Goal: Transaction & Acquisition: Purchase product/service

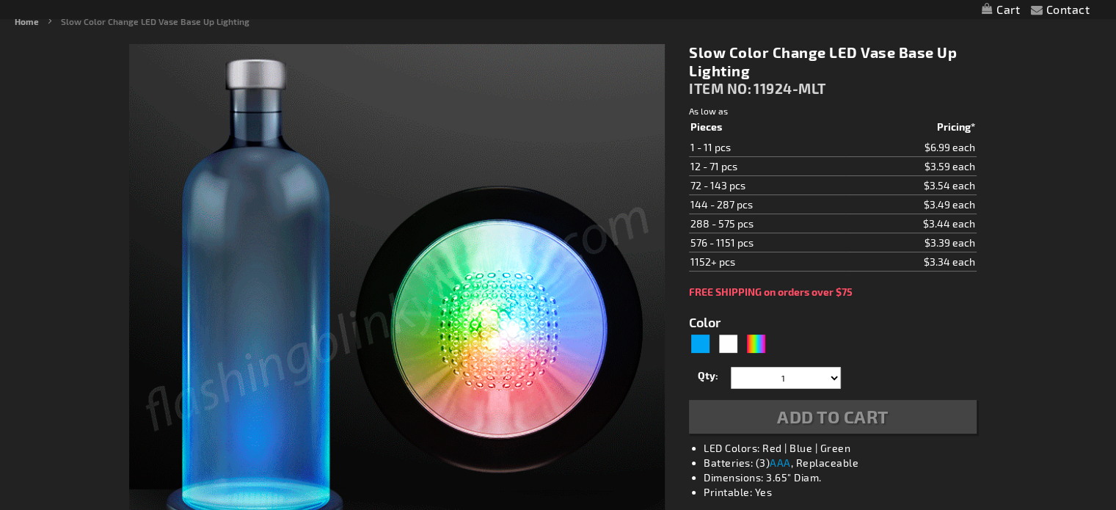
scroll to position [220, 0]
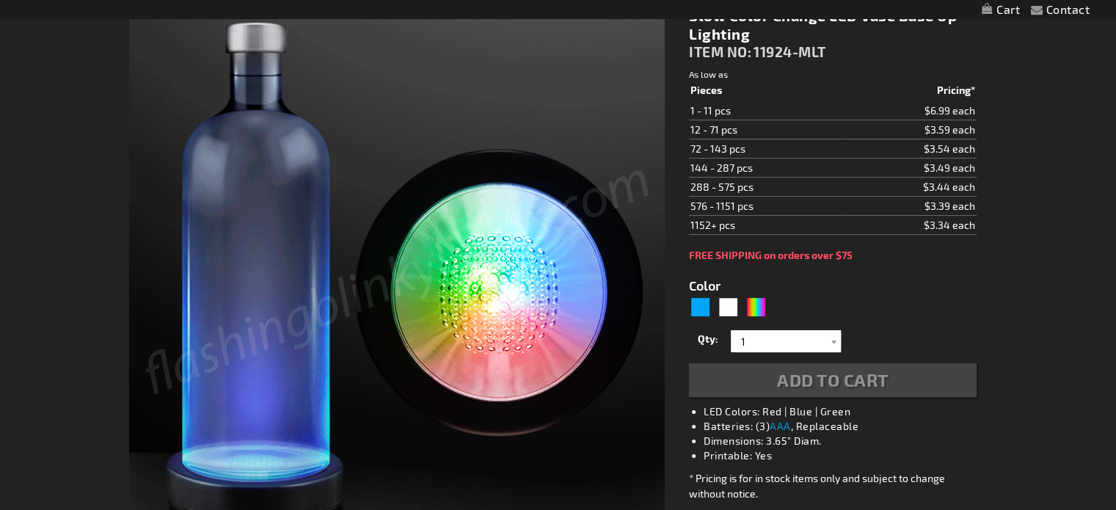
type input "5659"
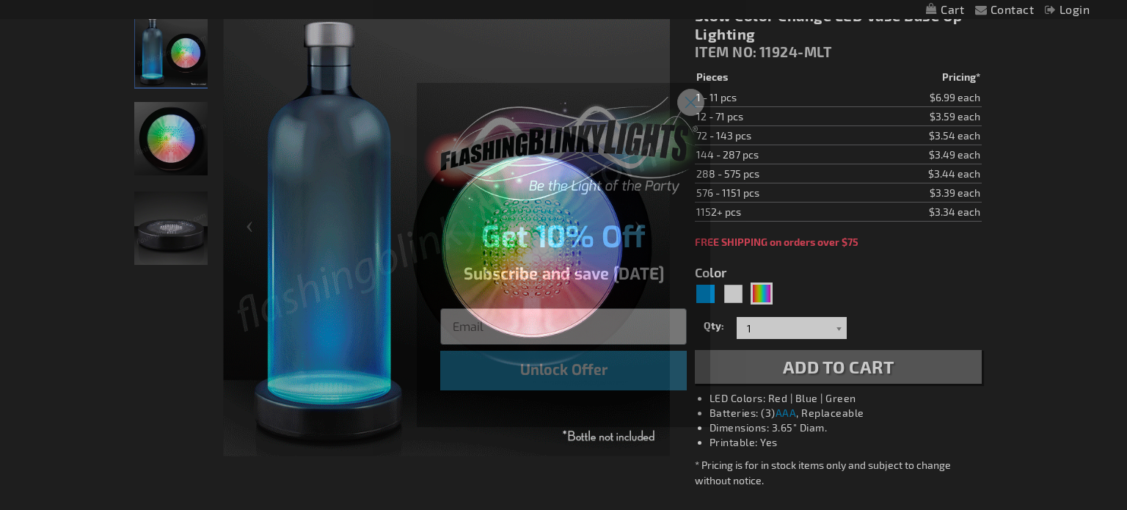
click at [691, 103] on icon "Close dialog" at bounding box center [691, 103] width 10 height 10
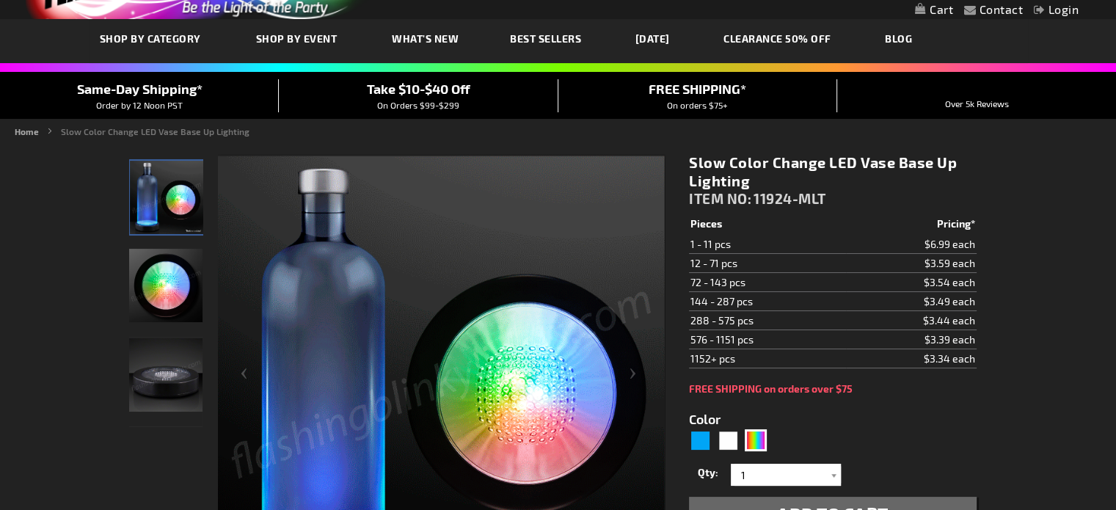
scroll to position [147, 0]
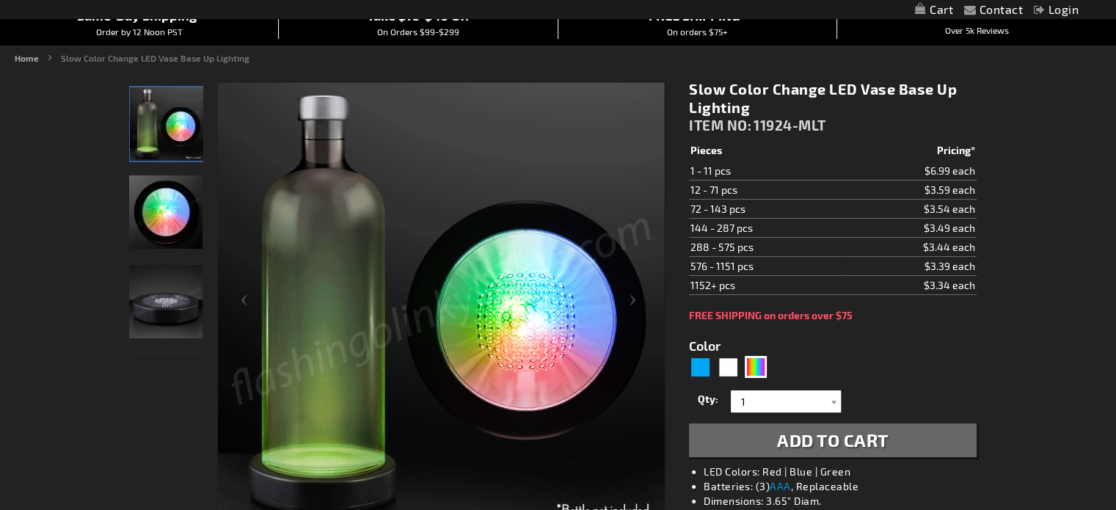
click at [825, 435] on span "Add to Cart" at bounding box center [833, 439] width 112 height 21
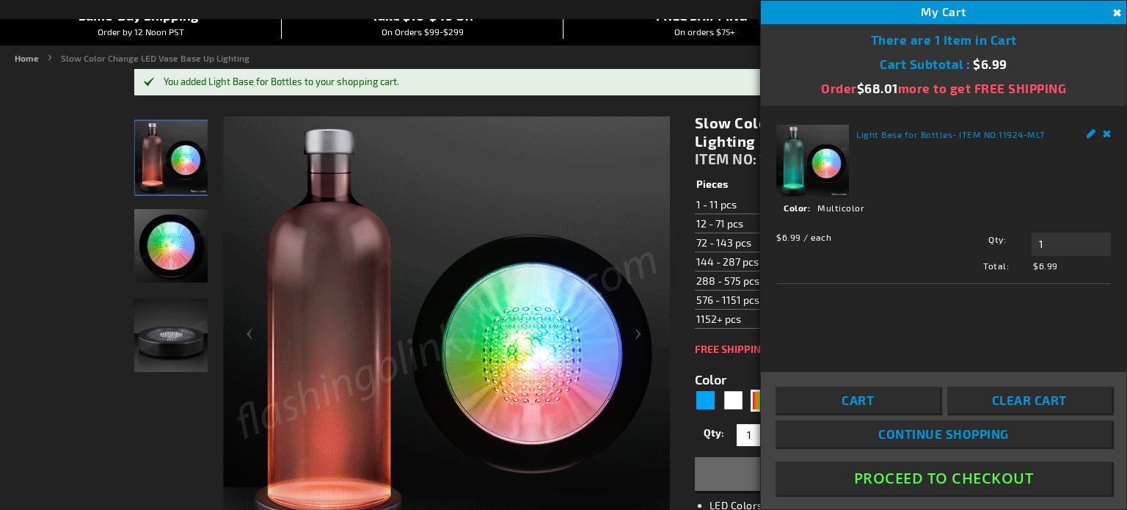
click at [1115, 9] on button "Close" at bounding box center [1115, 13] width 16 height 16
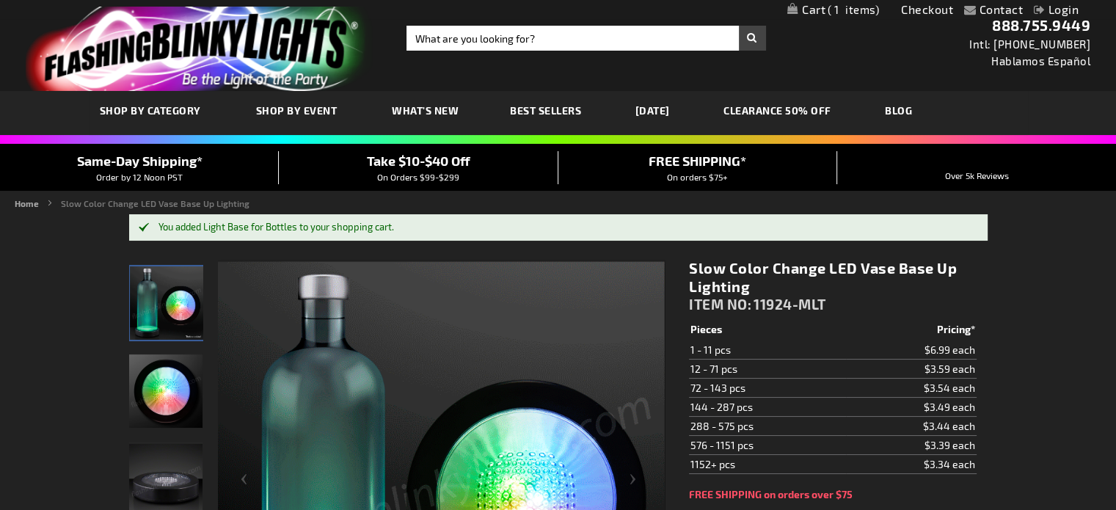
scroll to position [0, 0]
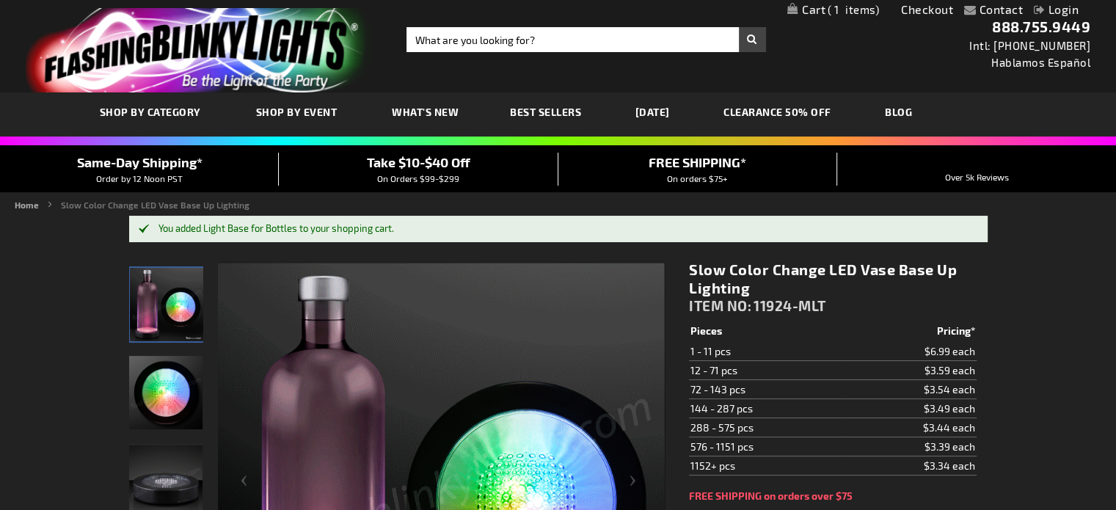
click at [665, 112] on link "[DATE]" at bounding box center [652, 111] width 56 height 49
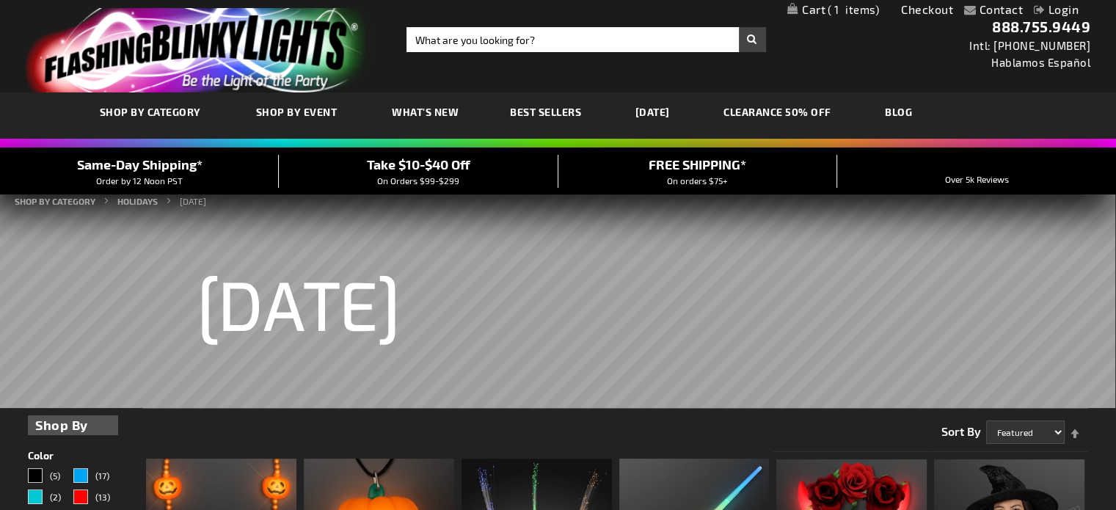
click at [799, 5] on link "My Cart 1 1 items" at bounding box center [833, 10] width 92 height 14
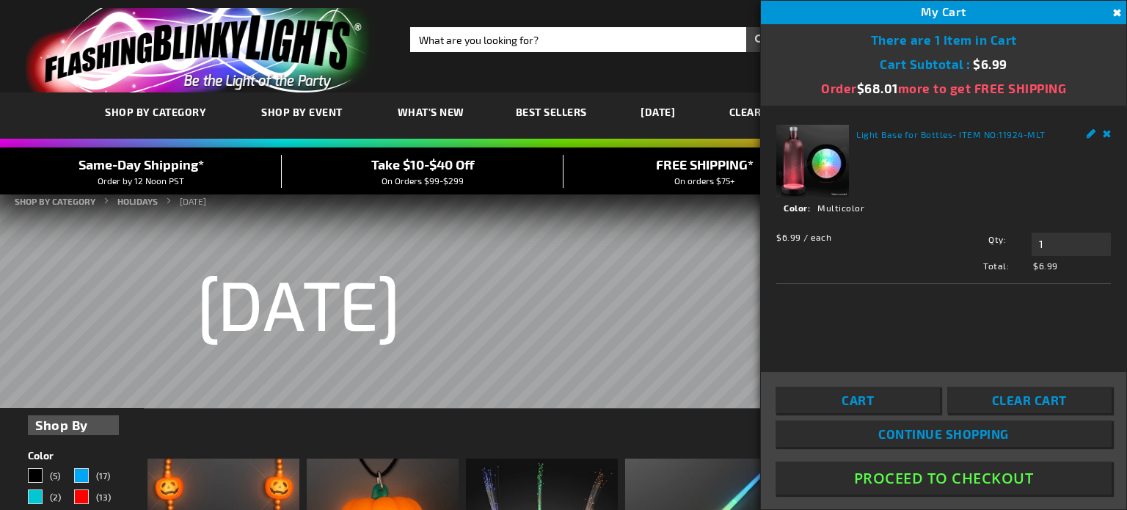
click at [938, 475] on button "Proceed To Checkout" at bounding box center [944, 478] width 336 height 33
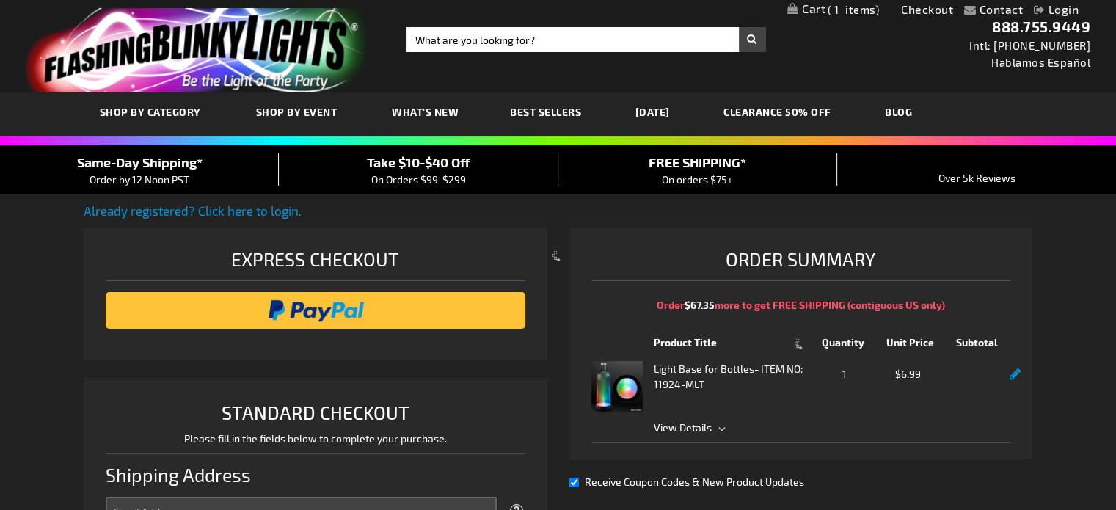
select select "US"
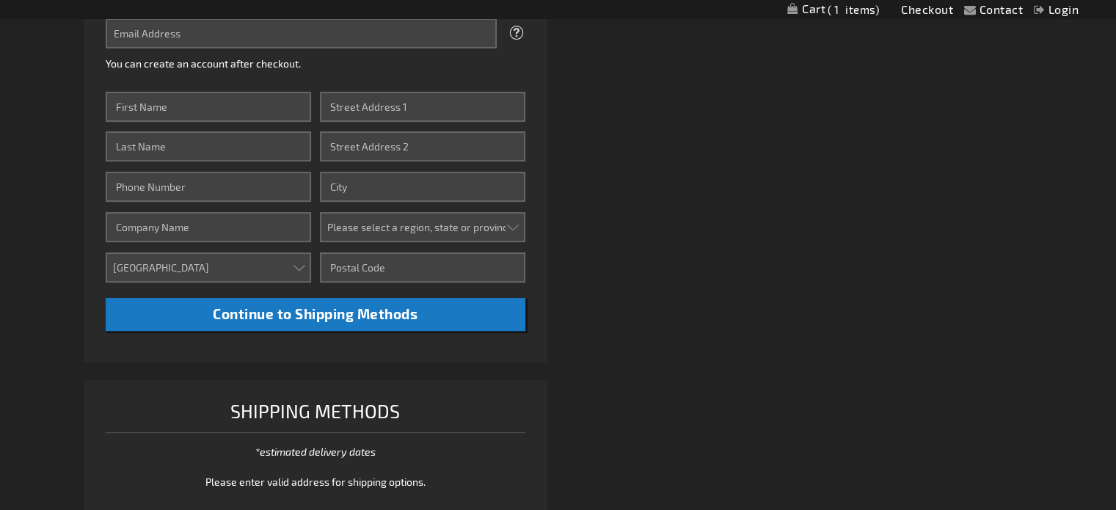
scroll to position [514, 0]
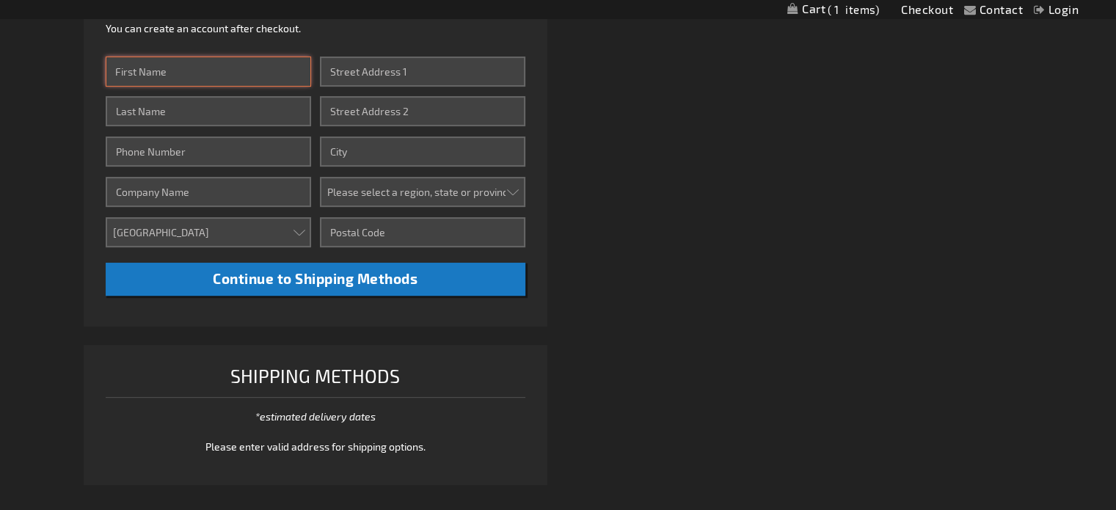
click at [224, 69] on input "First Name" at bounding box center [208, 71] width 205 height 30
type input "Shelley"
type input "Miller"
type input "2533356922"
type input "102 5th Ave Apt 2-302"
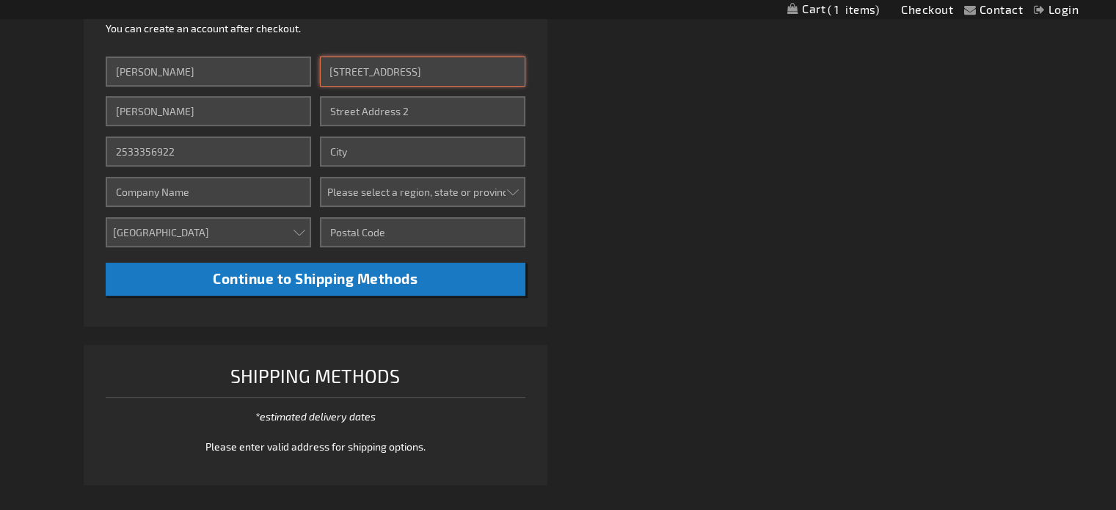
type input "Milton"
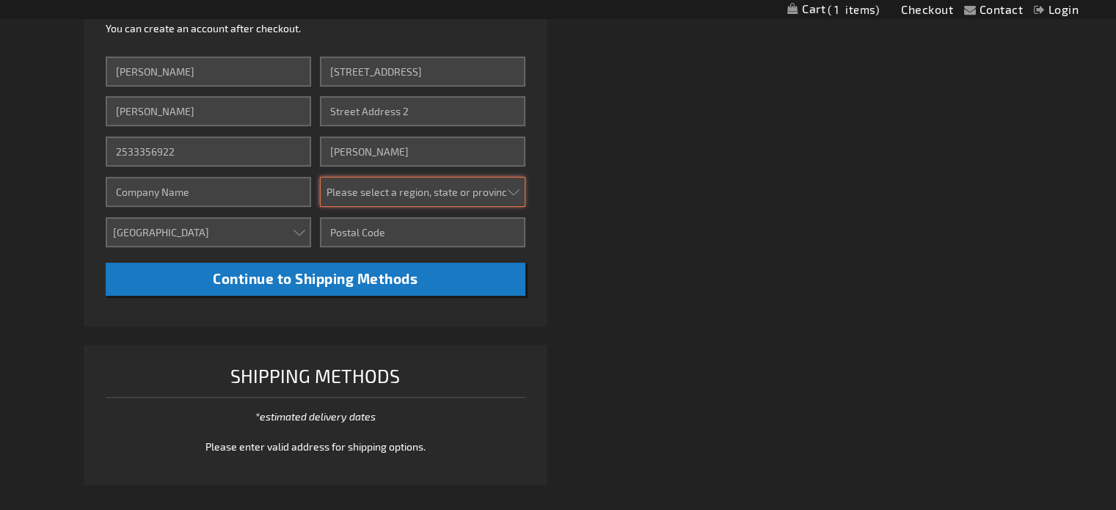
select select "62"
type input "98354"
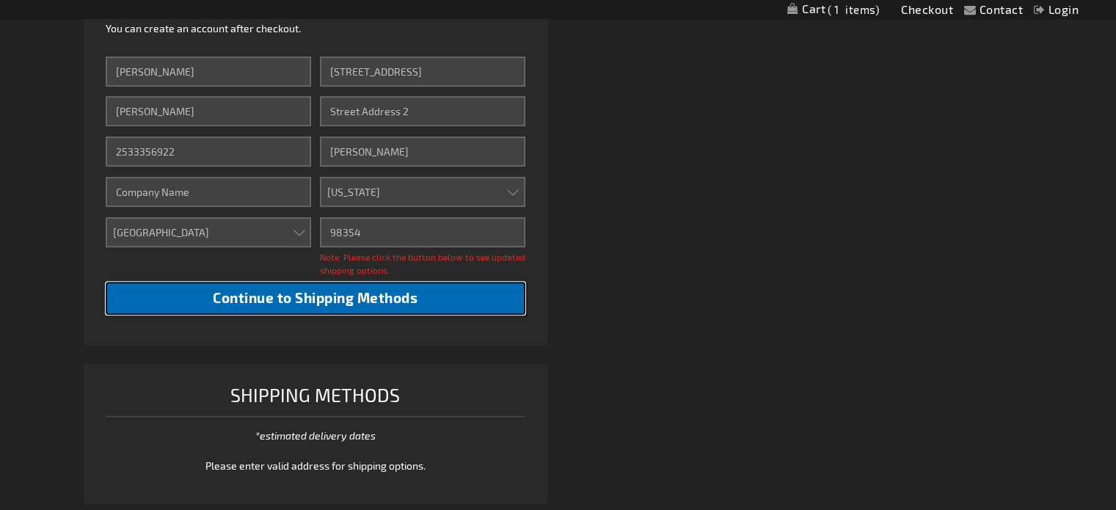
click at [297, 294] on span "Continue to Shipping Methods" at bounding box center [315, 297] width 205 height 17
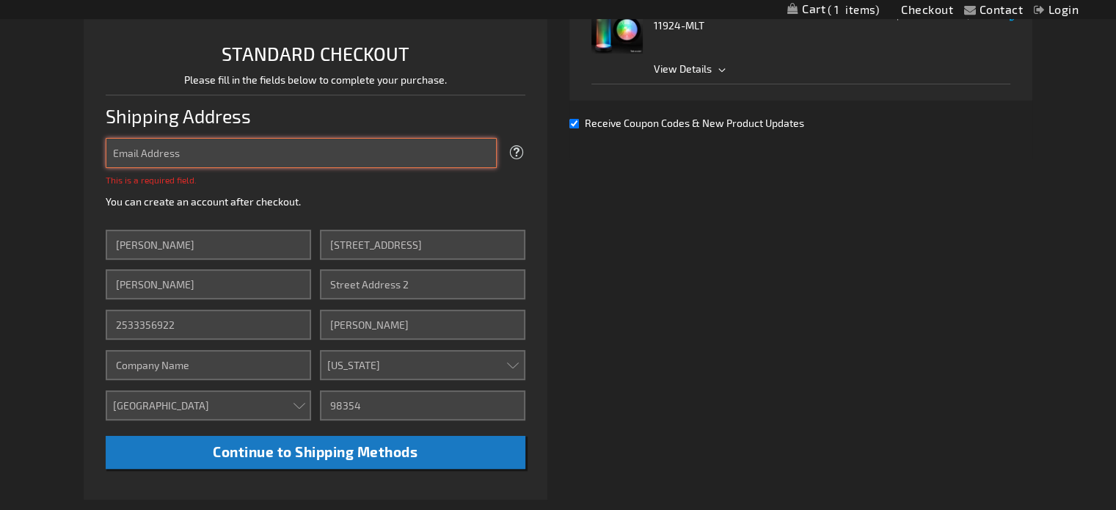
scroll to position [358, 0]
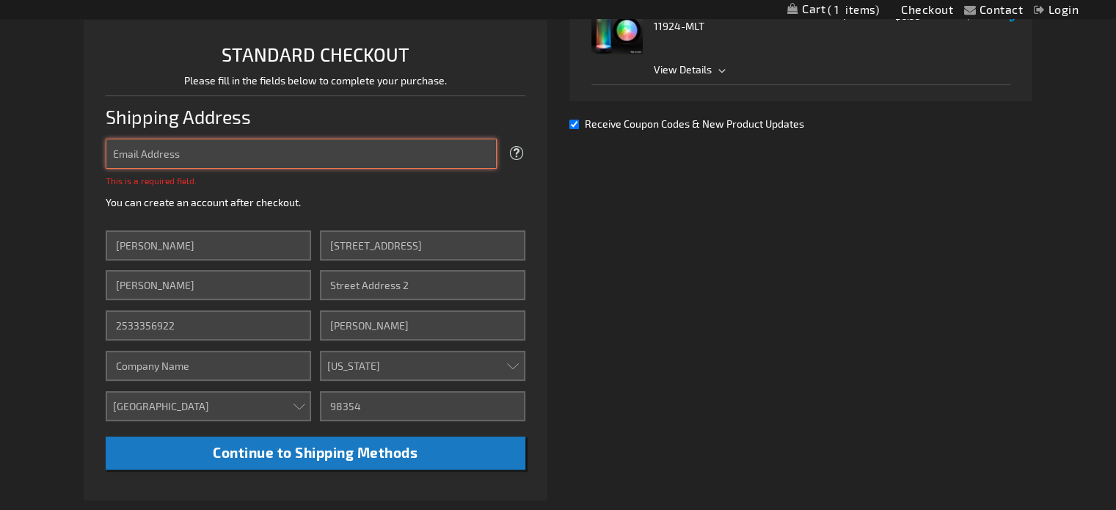
click at [200, 157] on input "Email Address" at bounding box center [301, 154] width 390 height 30
type input "bballmom5@hotmail.com"
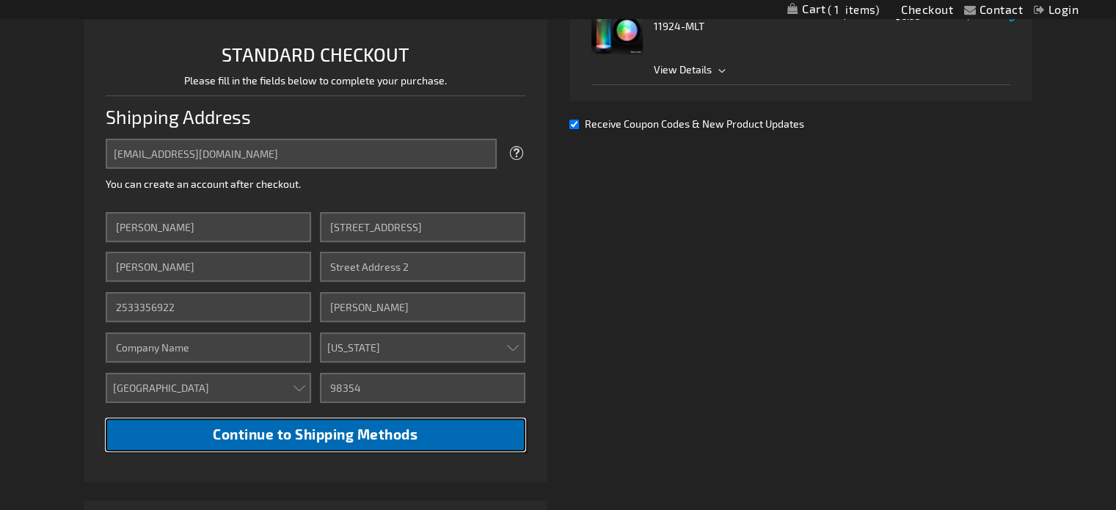
click at [299, 431] on span "Continue to Shipping Methods" at bounding box center [315, 434] width 205 height 17
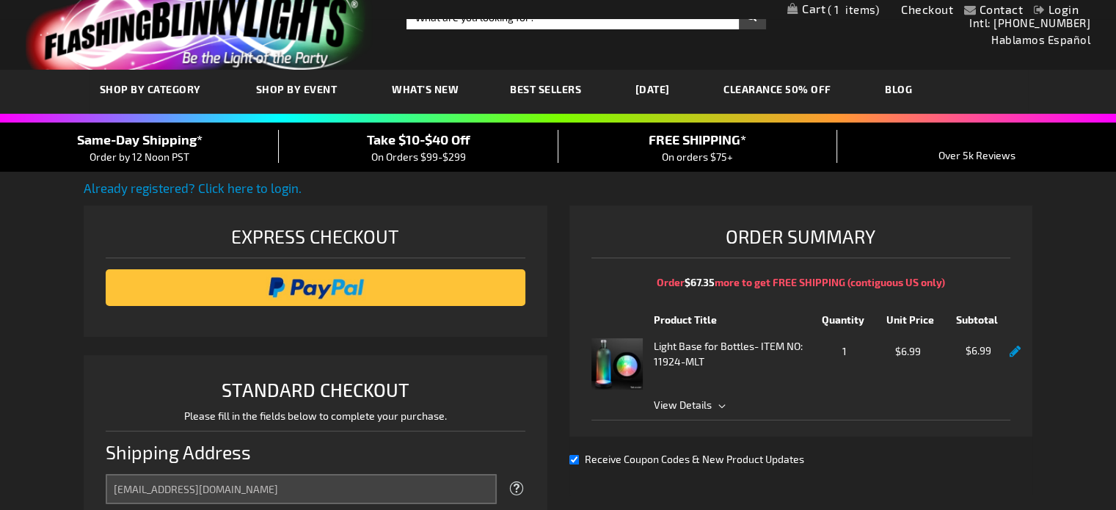
scroll to position [0, 0]
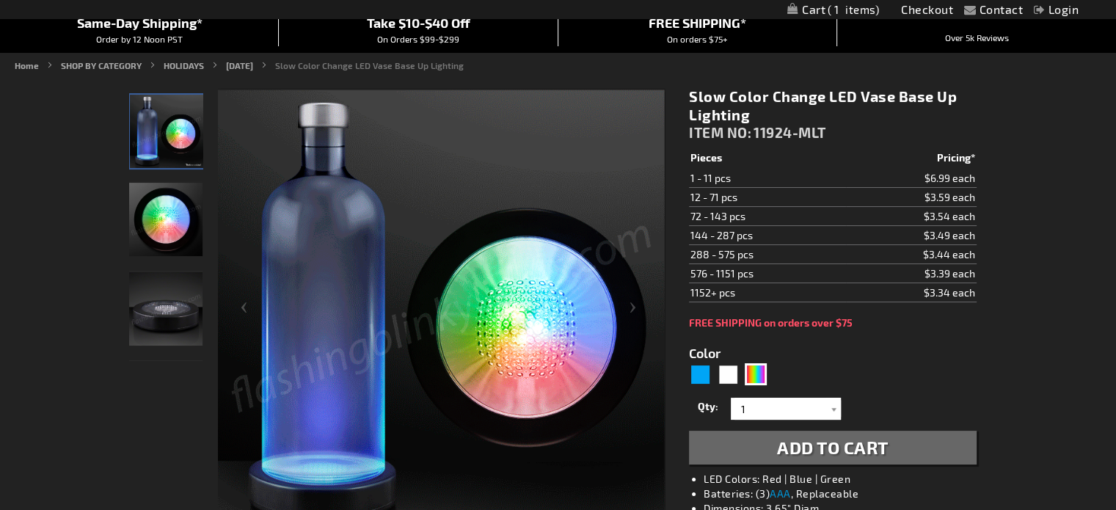
scroll to position [147, 0]
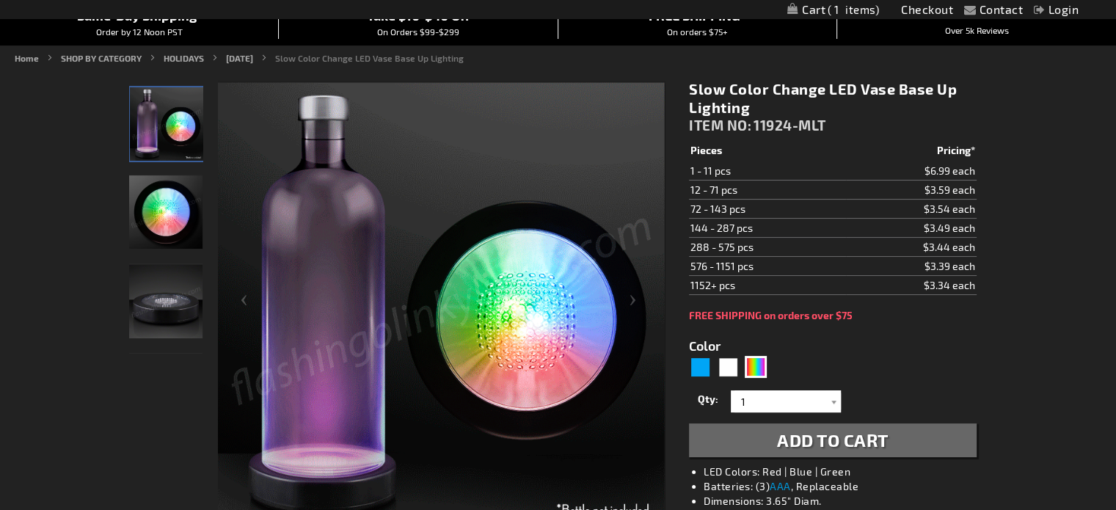
click at [171, 304] on img "Light Up Slow Changing LED Vase Base" at bounding box center [165, 301] width 73 height 73
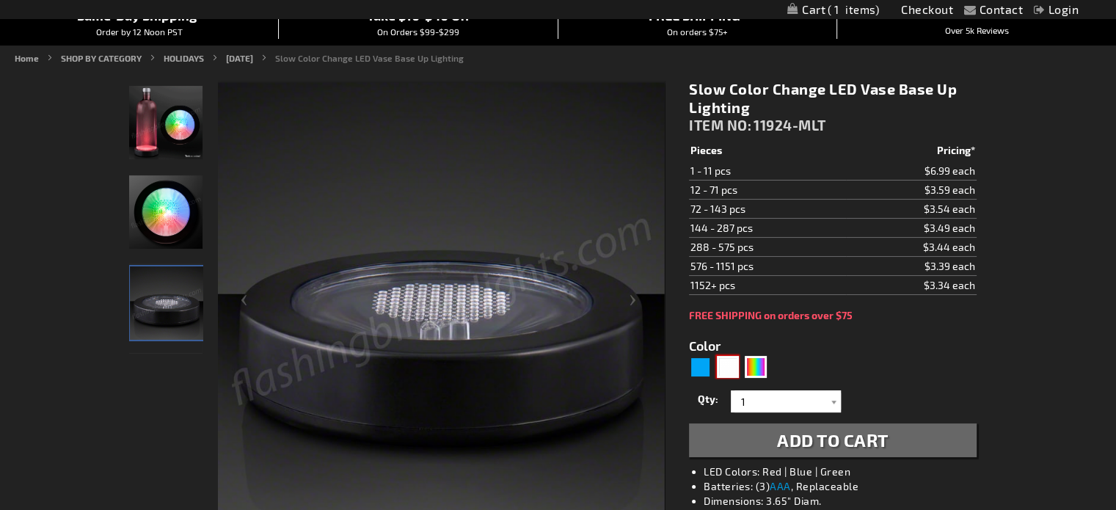
click at [732, 363] on div "White" at bounding box center [728, 367] width 22 height 22
type input "5646"
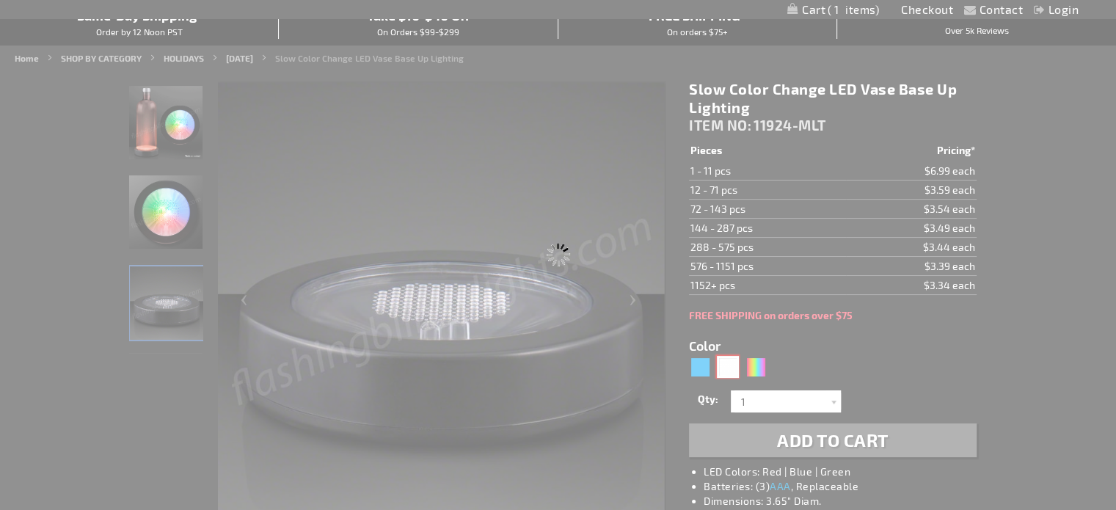
type input "11924-WT"
type input "Customize - White Light Bases for Bottles &amp; DIY Centerpieces - ITEM NO: 119…"
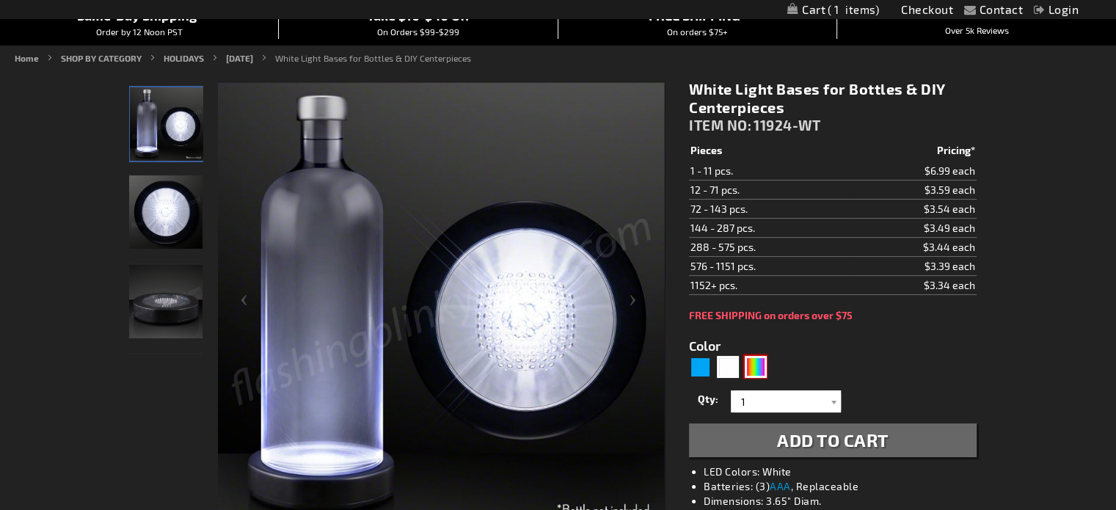
click at [757, 364] on div "Multicolor" at bounding box center [756, 367] width 22 height 22
type input "5659"
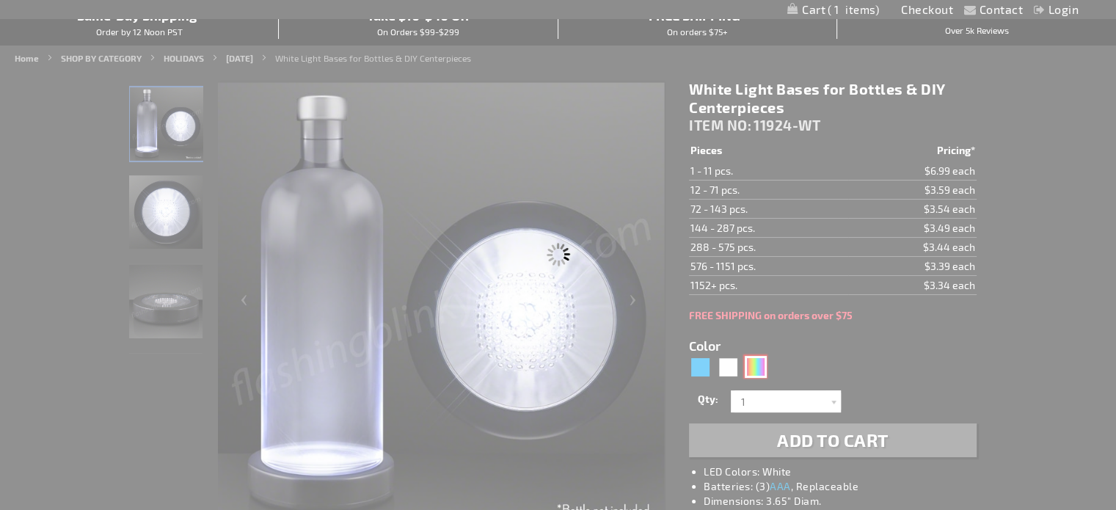
type input "11924-MLT"
type input "Customize - Slow Color Change LED Vase Base Up Lighting - ITEM NO: 11924-MLT"
